Goal: Transaction & Acquisition: Register for event/course

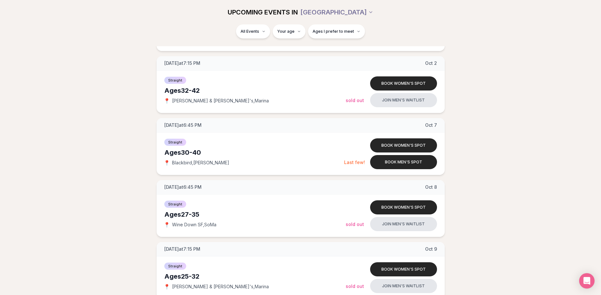
scroll to position [590, 0]
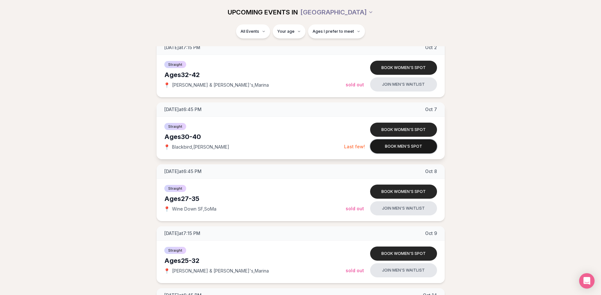
click at [403, 149] on button "Book men's spot" at bounding box center [403, 146] width 67 height 14
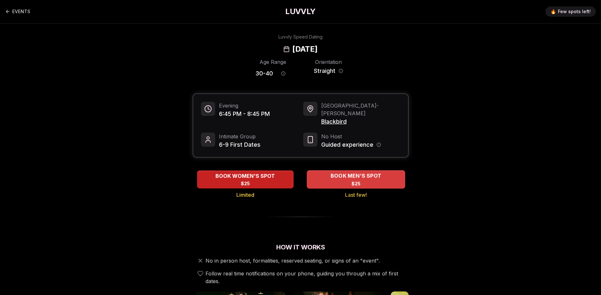
click at [362, 175] on div "BOOK MEN'S SPOT $25" at bounding box center [356, 180] width 98 height 18
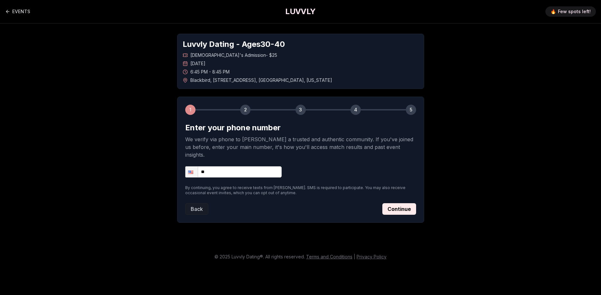
click at [211, 166] on input "**" at bounding box center [233, 171] width 96 height 11
type input "**********"
click at [407, 207] on button "Continue" at bounding box center [399, 209] width 34 height 12
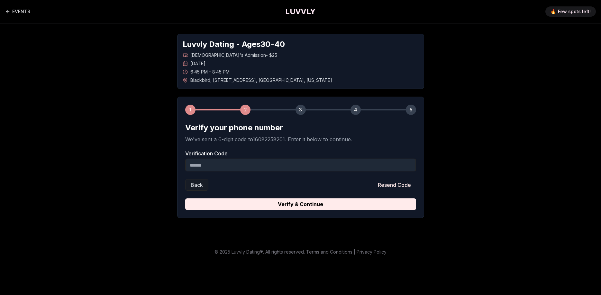
click at [285, 166] on input "Verification Code" at bounding box center [300, 165] width 231 height 13
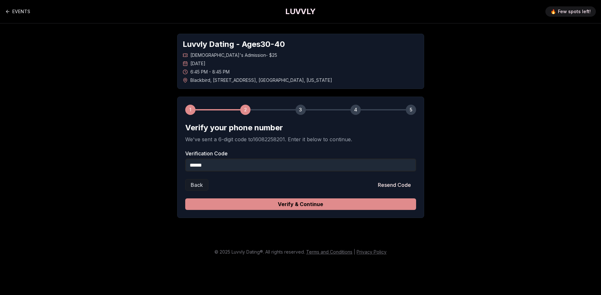
type input "******"
click at [342, 205] on button "Verify & Continue" at bounding box center [300, 205] width 231 height 12
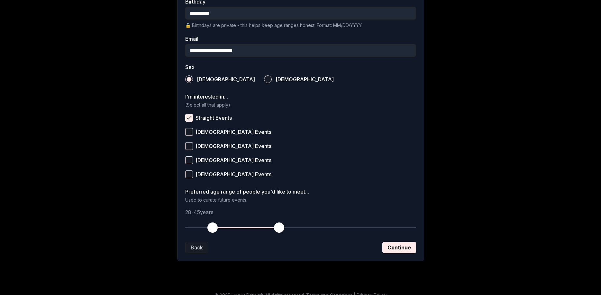
scroll to position [189, 0]
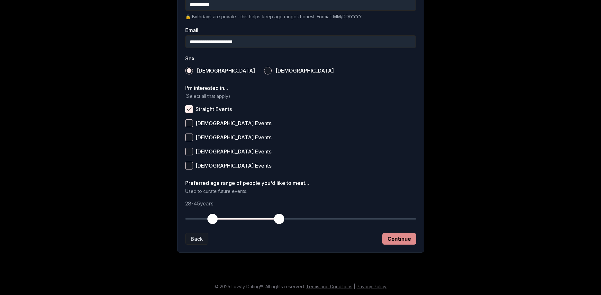
click at [391, 243] on button "Continue" at bounding box center [399, 239] width 34 height 12
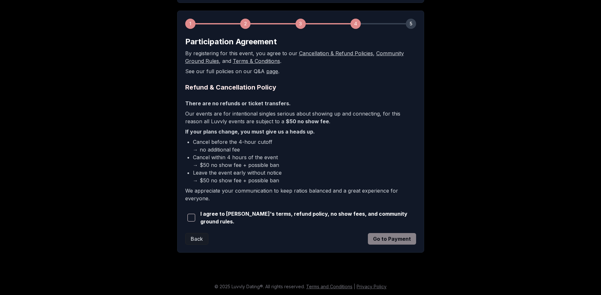
scroll to position [85, 0]
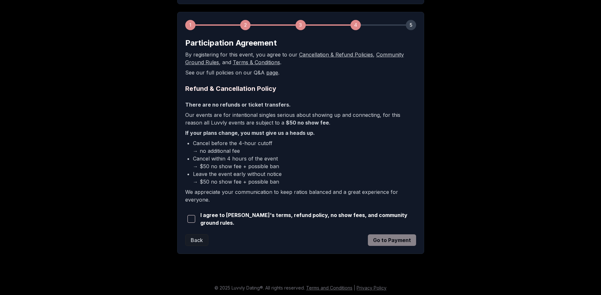
click at [248, 218] on span "I agree to [PERSON_NAME]'s terms, refund policy, no show fees, and community gr…" at bounding box center [308, 218] width 216 height 15
click at [191, 219] on span "button" at bounding box center [191, 219] width 8 height 8
click at [384, 238] on button "Go to Payment" at bounding box center [392, 241] width 48 height 12
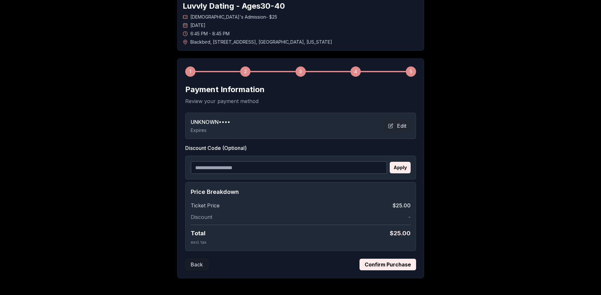
scroll to position [0, 0]
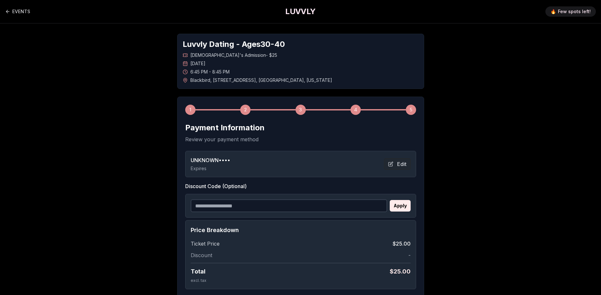
click at [210, 161] on span "UNKNOWN ••••" at bounding box center [211, 160] width 40 height 8
click at [222, 157] on span "UNKNOWN ••••" at bounding box center [211, 160] width 40 height 8
click at [400, 166] on button "Edit" at bounding box center [397, 164] width 27 height 12
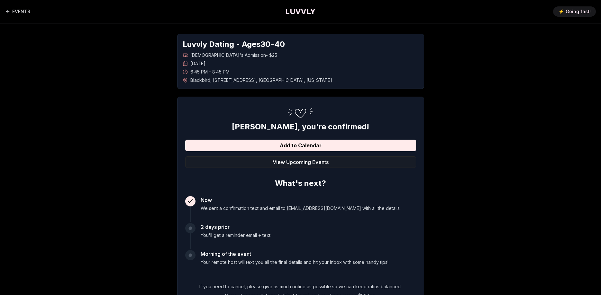
click at [291, 10] on h1 "LUVVLY" at bounding box center [300, 11] width 30 height 10
click at [303, 14] on h1 "LUVVLY" at bounding box center [300, 11] width 30 height 10
click at [19, 9] on link "EVENTS" at bounding box center [17, 11] width 25 height 13
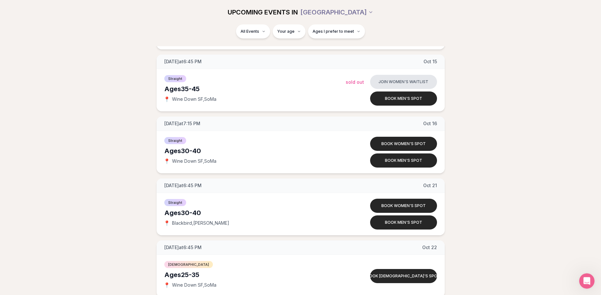
scroll to position [885, 0]
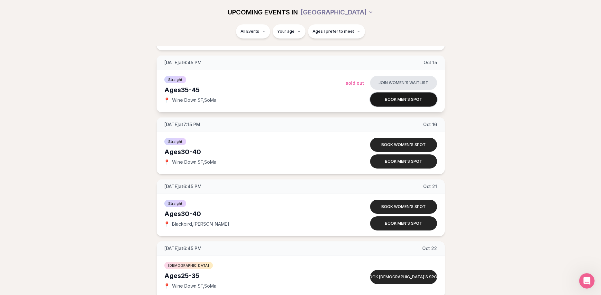
click at [397, 103] on button "Book men's spot" at bounding box center [403, 100] width 67 height 14
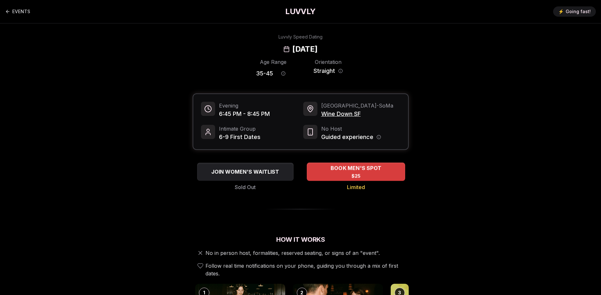
click at [341, 170] on span "BOOK MEN'S SPOT" at bounding box center [355, 169] width 53 height 8
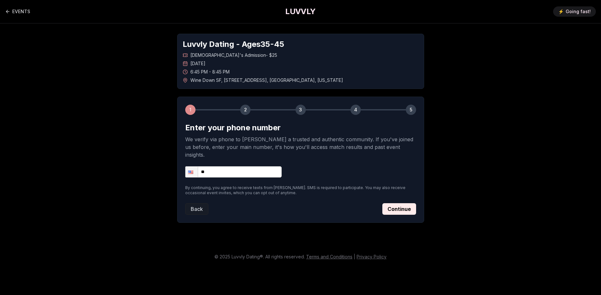
click at [235, 166] on input "**" at bounding box center [233, 171] width 96 height 11
type input "**********"
click at [400, 203] on button "Continue" at bounding box center [399, 209] width 34 height 12
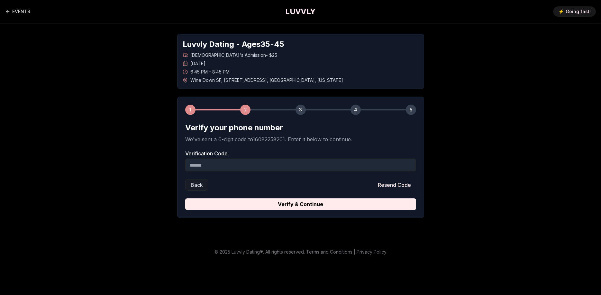
click at [278, 168] on input "Verification Code" at bounding box center [300, 165] width 231 height 13
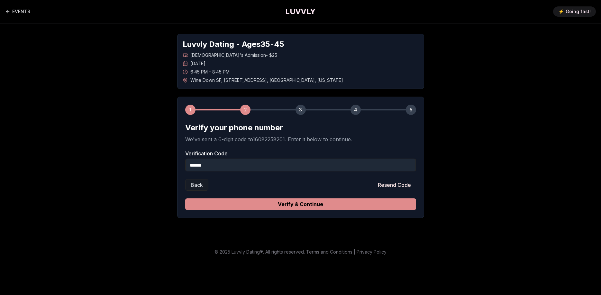
type input "******"
click at [294, 202] on button "Verify & Continue" at bounding box center [300, 205] width 231 height 12
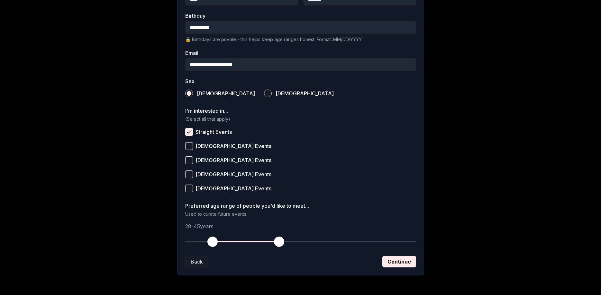
scroll to position [189, 0]
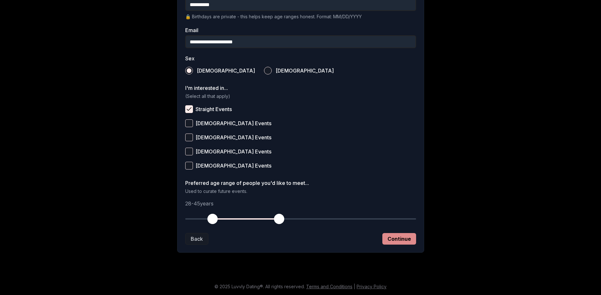
click at [404, 239] on button "Continue" at bounding box center [399, 239] width 34 height 12
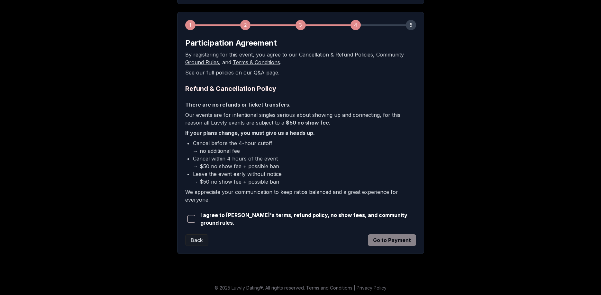
click at [254, 215] on span "I agree to [PERSON_NAME]'s terms, refund policy, no show fees, and community gr…" at bounding box center [308, 218] width 216 height 15
click at [192, 219] on span "button" at bounding box center [191, 219] width 8 height 8
click at [381, 238] on button "Go to Payment" at bounding box center [392, 241] width 48 height 12
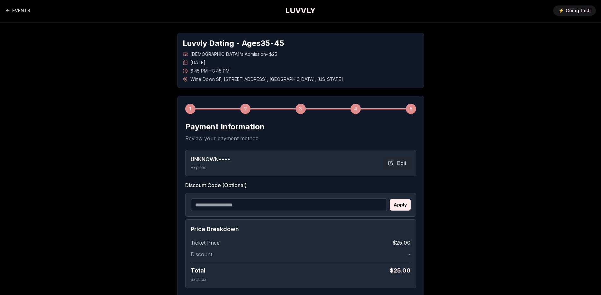
scroll to position [0, 0]
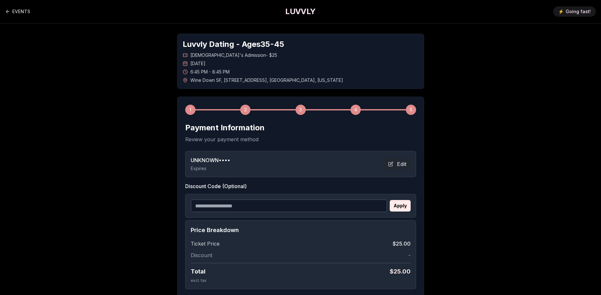
click at [313, 161] on div "UNKNOWN •••• Expires Edit" at bounding box center [301, 163] width 220 height 15
click at [398, 166] on button "Edit" at bounding box center [397, 164] width 27 height 12
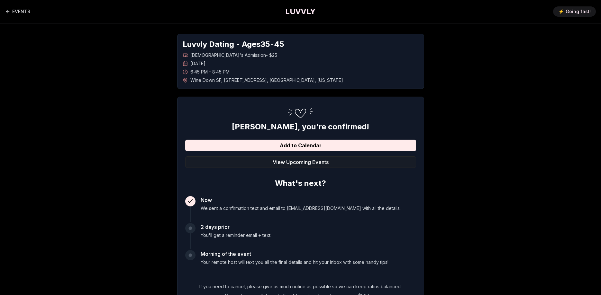
click at [3, 17] on div "EVENTS LUVVLY ⚡️ Going fast!" at bounding box center [300, 11] width 601 height 23
click at [13, 13] on link "EVENTS" at bounding box center [17, 11] width 25 height 13
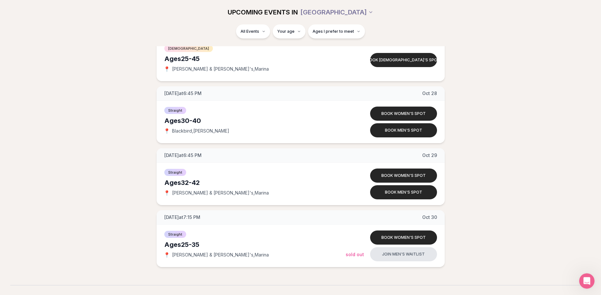
scroll to position [1180, 0]
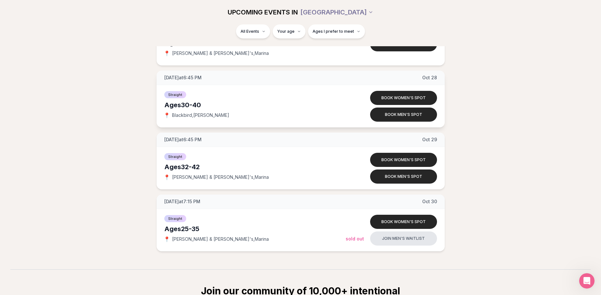
click at [247, 109] on div "Ages 30-40" at bounding box center [254, 105] width 181 height 9
